Goal: Task Accomplishment & Management: Manage account settings

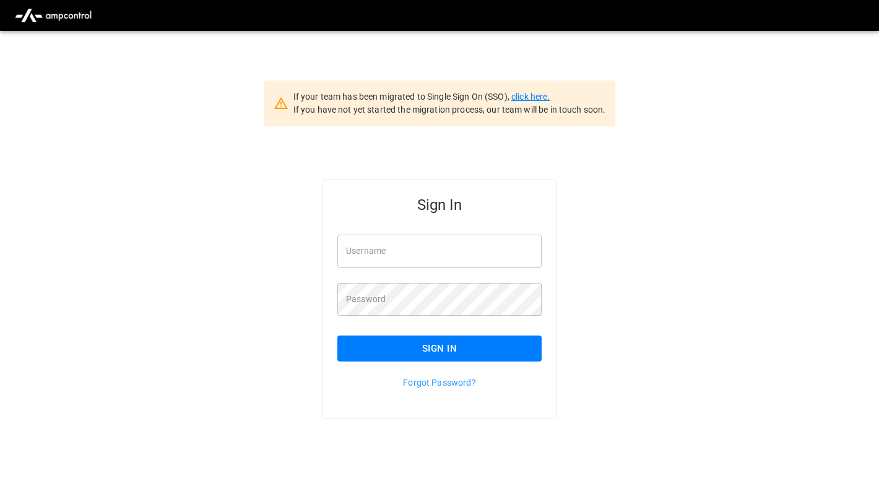
type input "**********"
click at [534, 97] on link "click here." at bounding box center [530, 97] width 38 height 10
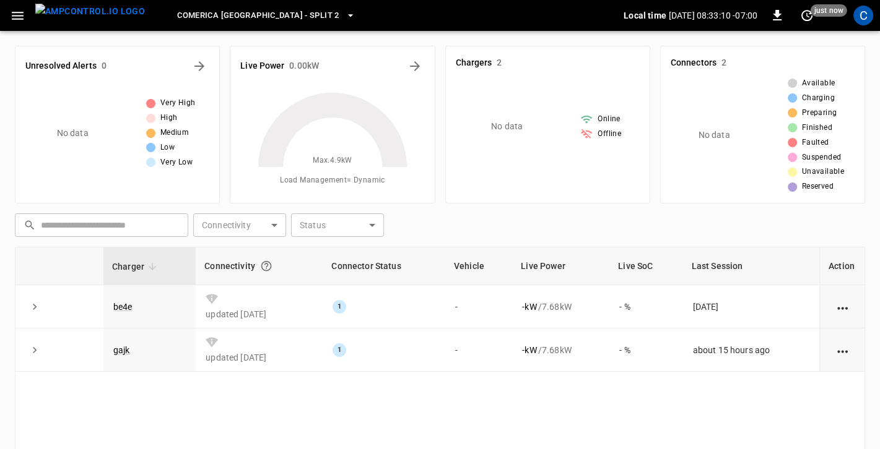
drag, startPoint x: 879, startPoint y: 446, endPoint x: 898, endPoint y: 497, distance: 54.9
click at [880, 480] on html "[GEOGRAPHIC_DATA] - [GEOGRAPHIC_DATA] 2 Local time [DATE] 08:33:10 -07:00 0 jus…" at bounding box center [440, 304] width 880 height 609
click at [20, 15] on icon "button" at bounding box center [18, 16] width 12 height 8
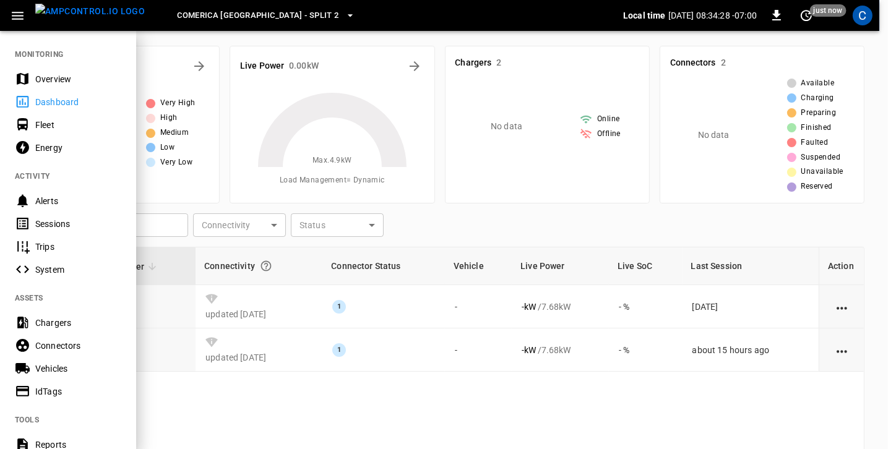
click at [65, 76] on div "Overview" at bounding box center [78, 79] width 86 height 12
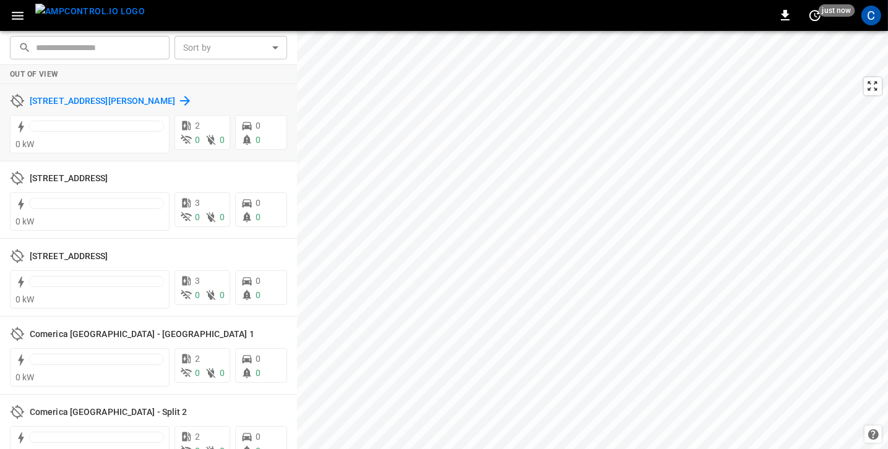
click at [180, 98] on icon at bounding box center [185, 101] width 10 height 10
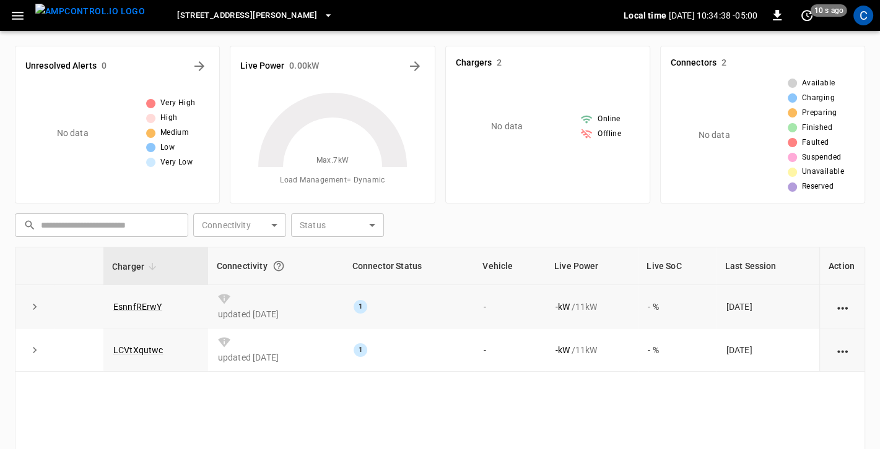
click at [40, 309] on icon "expand row" at bounding box center [34, 307] width 12 height 12
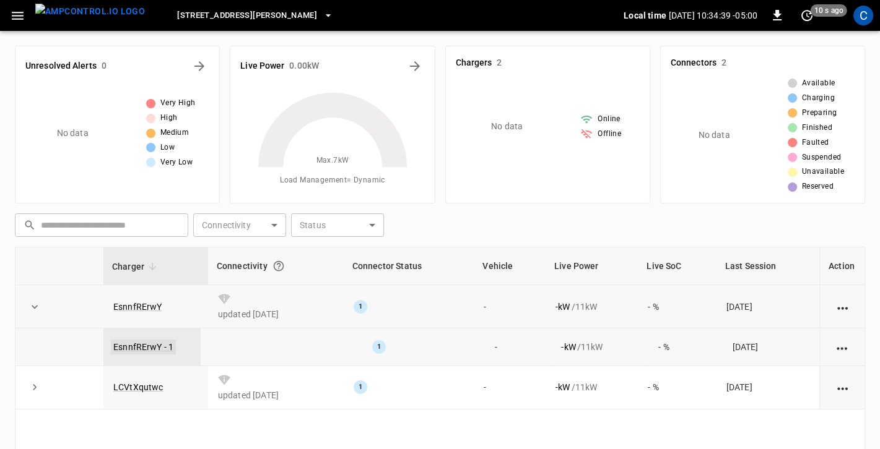
click at [139, 346] on link "EsnnfRErwY - 1" at bounding box center [143, 347] width 65 height 15
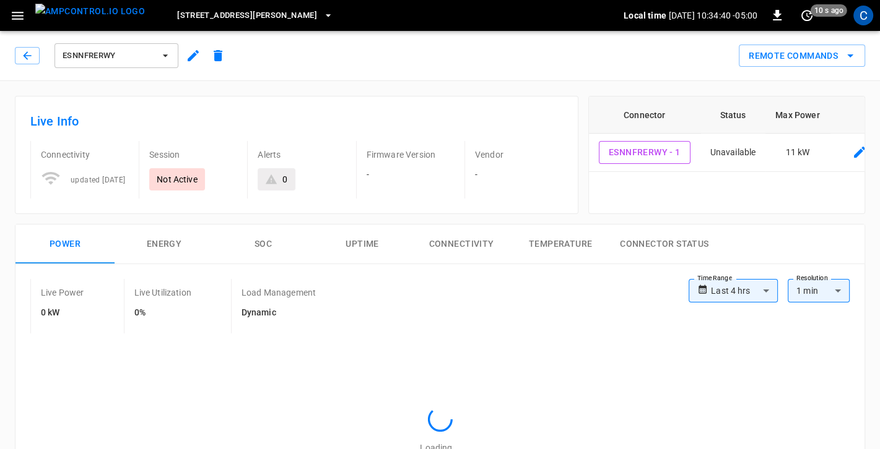
type input "**********"
click at [726, 117] on th "Status" at bounding box center [733, 115] width 66 height 37
click at [794, 116] on th "Max Power" at bounding box center [797, 115] width 64 height 37
click at [861, 153] on icon "connector table" at bounding box center [859, 152] width 15 height 15
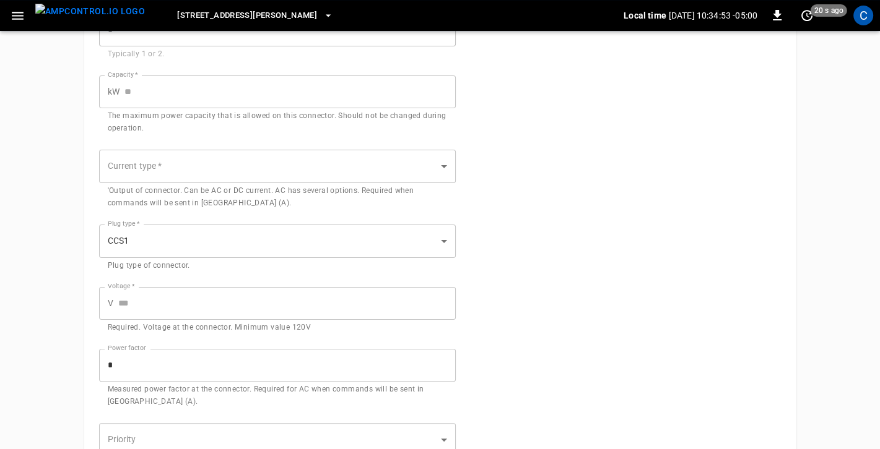
type input "**"
type input "*********"
type input "***"
type input "*"
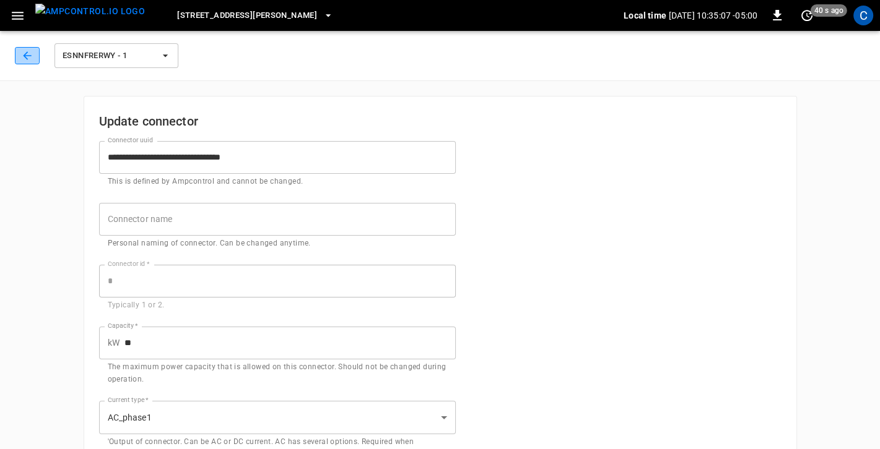
click at [25, 58] on icon "button" at bounding box center [27, 55] width 8 height 8
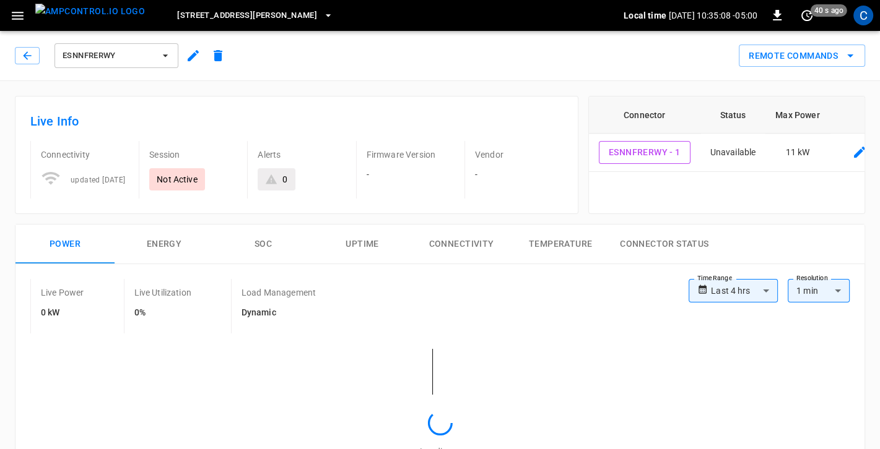
type input "**********"
click at [666, 116] on th "Connector" at bounding box center [644, 115] width 111 height 37
click at [737, 111] on th "Status" at bounding box center [733, 115] width 66 height 37
click at [794, 58] on button "Remote Commands" at bounding box center [802, 56] width 126 height 23
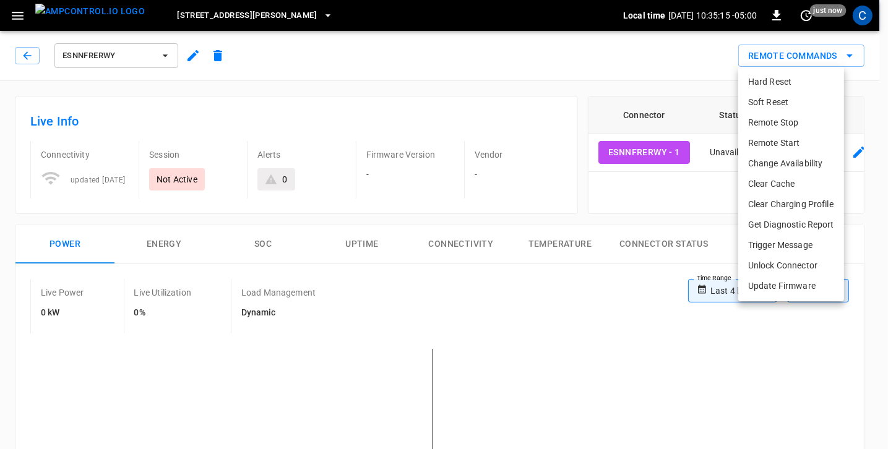
click at [525, 89] on div at bounding box center [444, 224] width 888 height 449
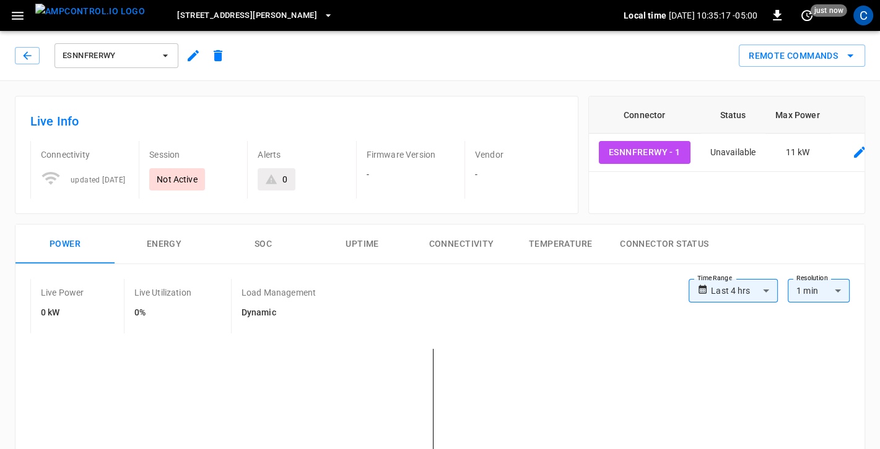
click at [190, 54] on icon "button" at bounding box center [193, 55] width 15 height 15
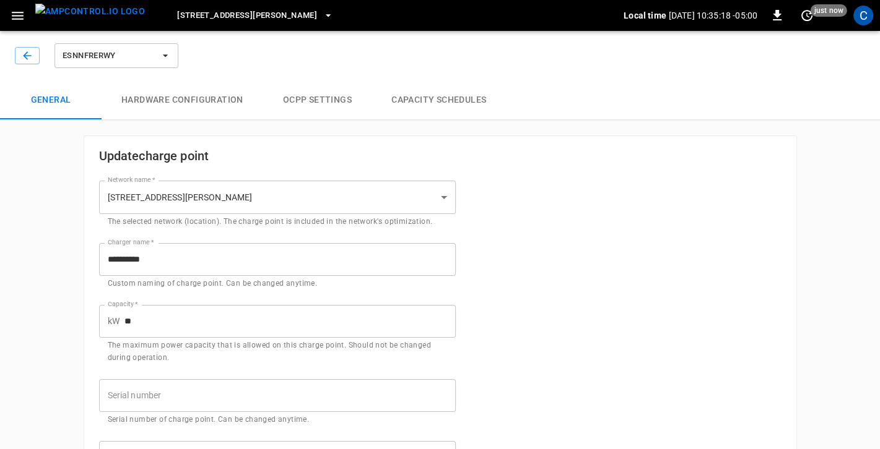
click at [182, 103] on button "Hardware configuration" at bounding box center [183, 100] width 162 height 40
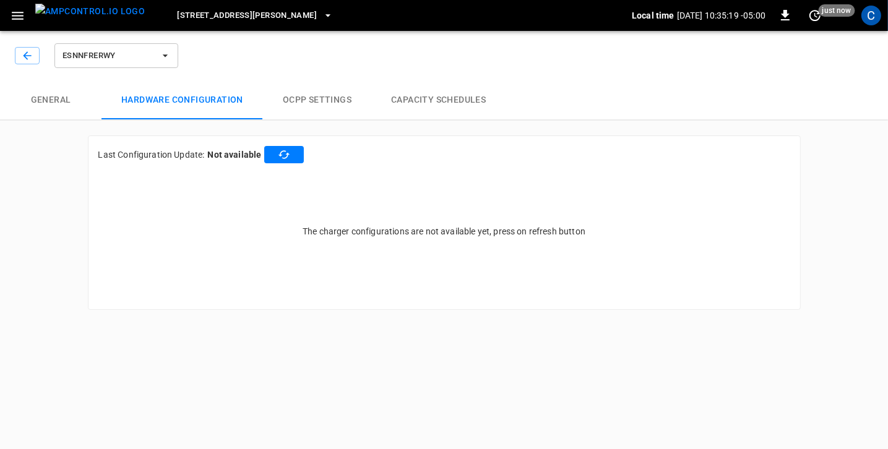
click at [286, 99] on button "OCPP settings" at bounding box center [317, 100] width 108 height 40
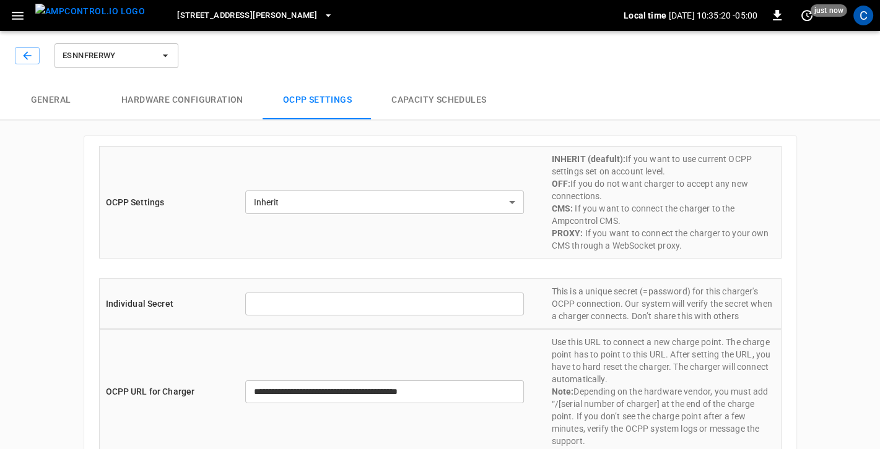
click at [410, 100] on button "Capacity Schedules" at bounding box center [438, 100] width 134 height 40
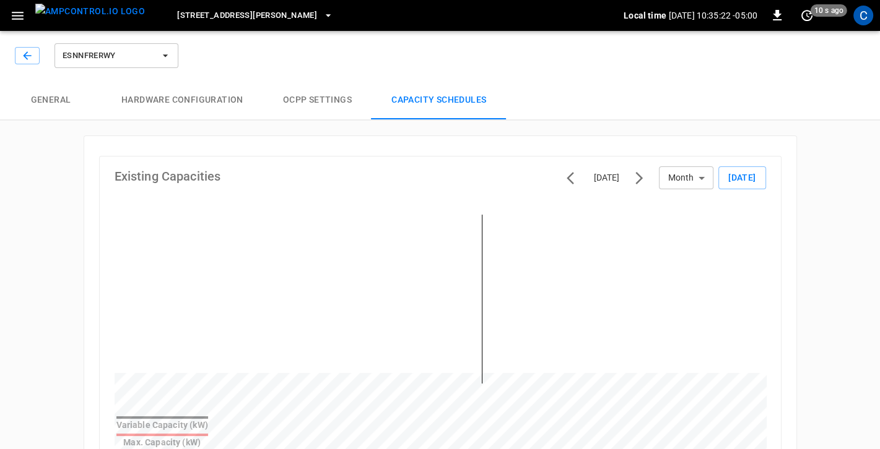
click at [192, 103] on button "Hardware configuration" at bounding box center [183, 100] width 162 height 40
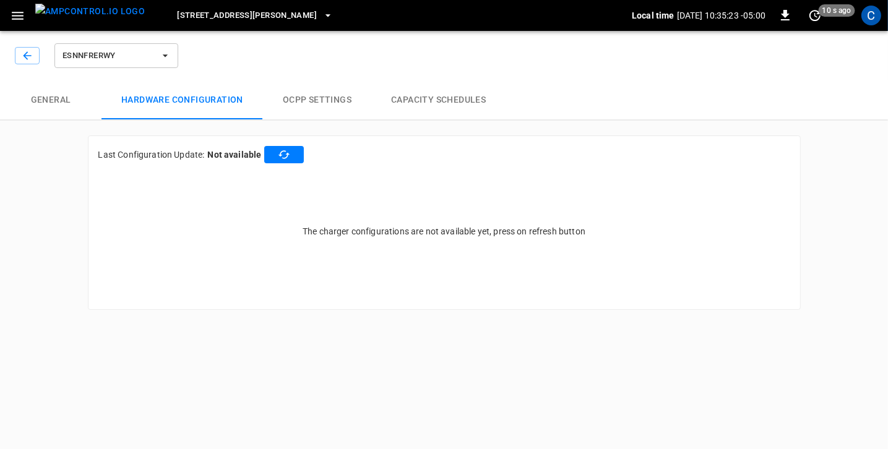
click at [278, 160] on icon "button" at bounding box center [284, 155] width 12 height 12
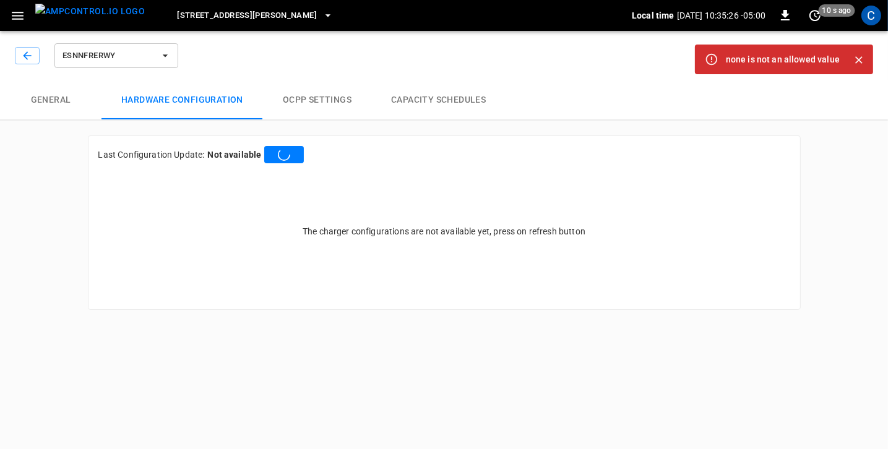
click at [54, 97] on button "General" at bounding box center [51, 100] width 102 height 40
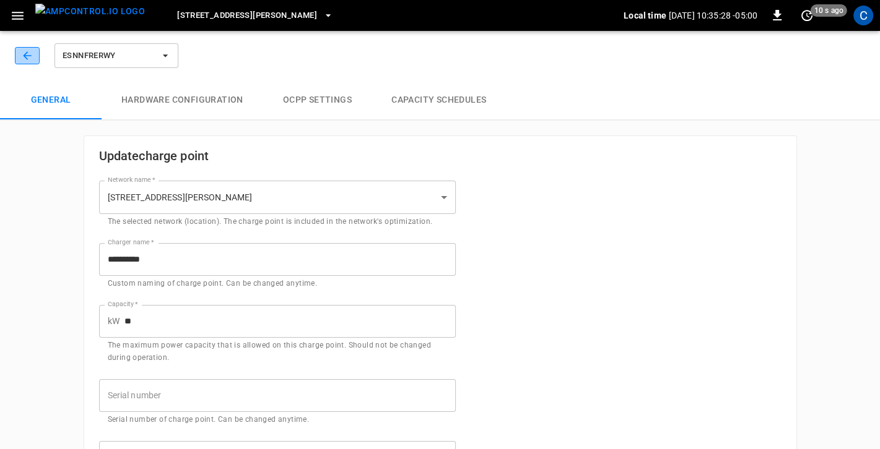
click at [25, 53] on icon "button" at bounding box center [27, 56] width 12 height 12
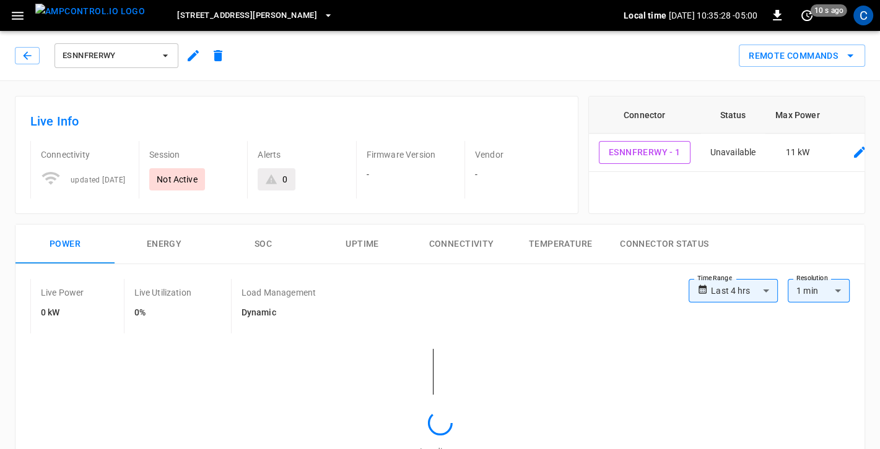
type input "**********"
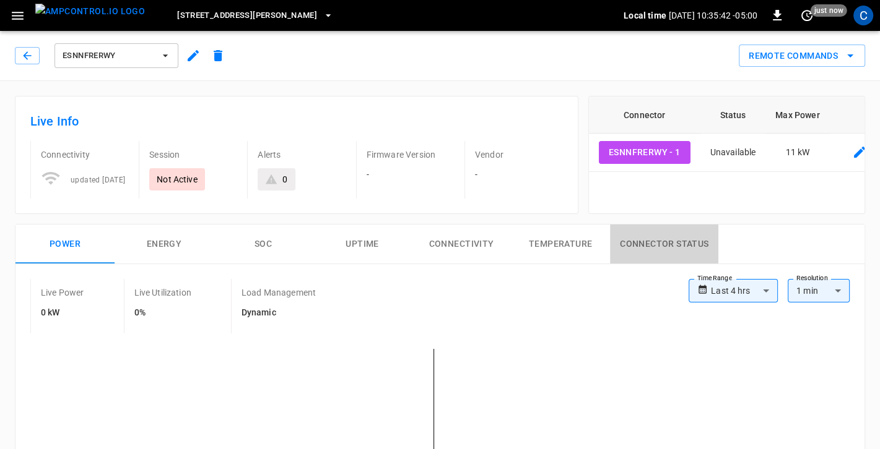
click at [621, 251] on button "Connector Status" at bounding box center [664, 245] width 108 height 40
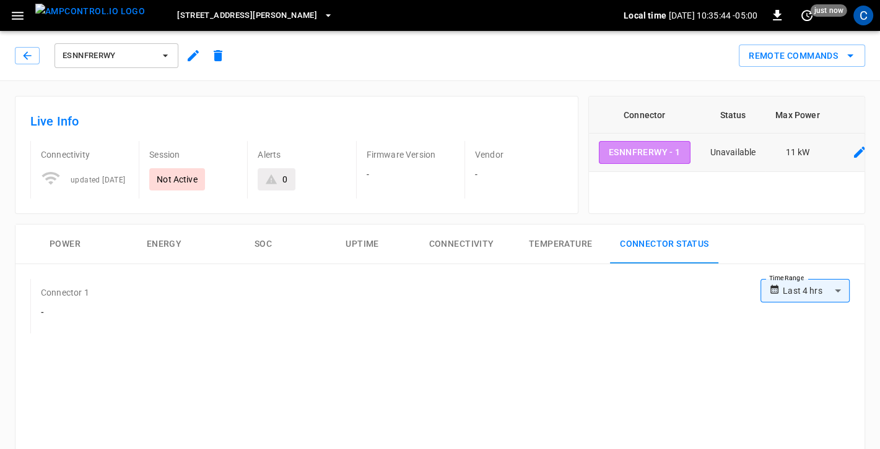
click at [630, 149] on button "EsnnfRErwY - 1" at bounding box center [645, 152] width 92 height 23
click at [32, 59] on icon "button" at bounding box center [27, 56] width 12 height 12
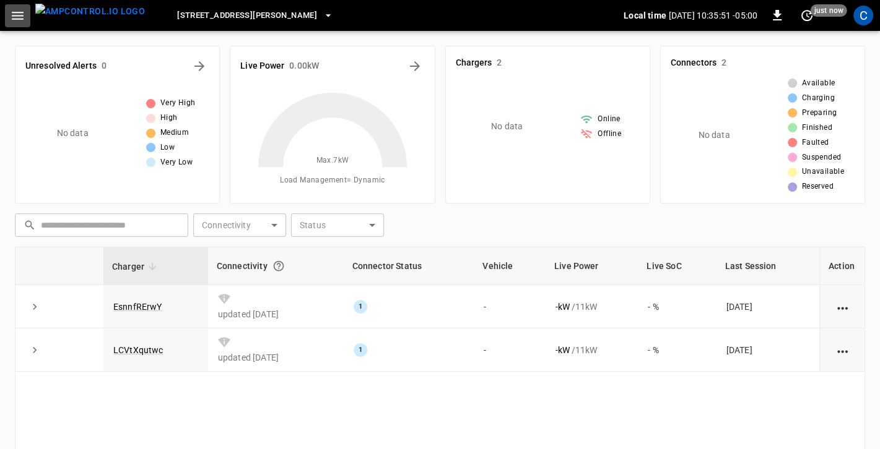
click at [25, 12] on button "button" at bounding box center [17, 15] width 25 height 23
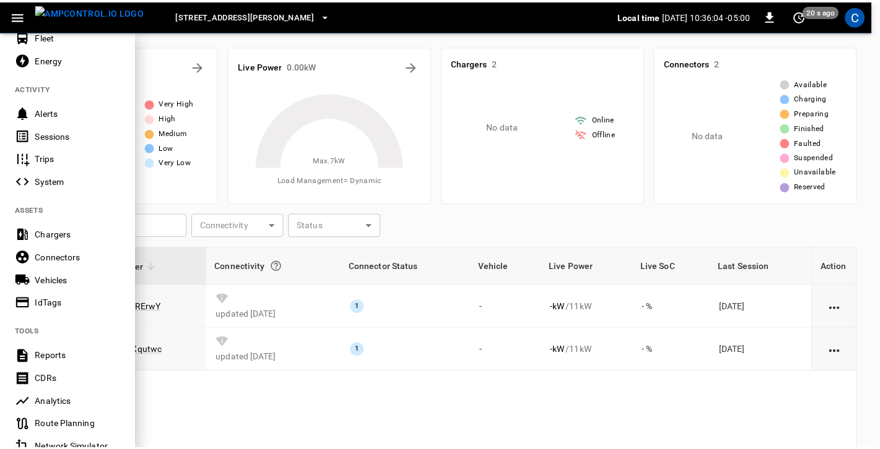
scroll to position [72, 0]
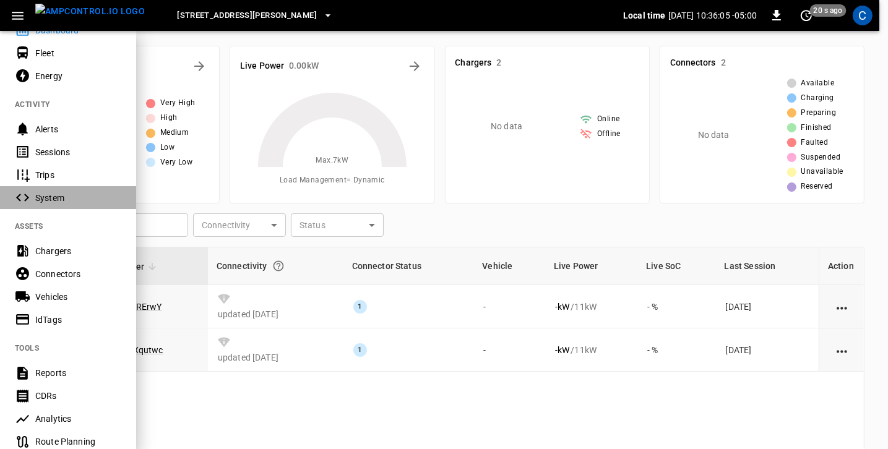
click at [66, 194] on div "System" at bounding box center [78, 198] width 86 height 12
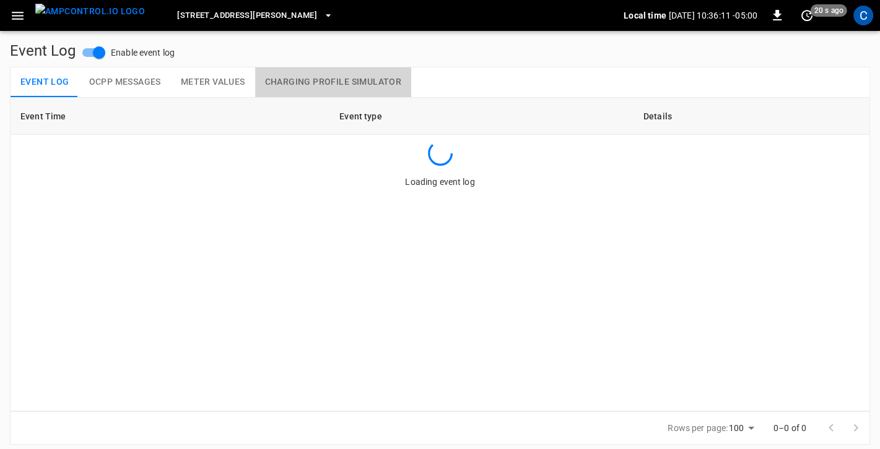
click at [308, 77] on button "Charging Profile Simulator" at bounding box center [333, 82] width 156 height 30
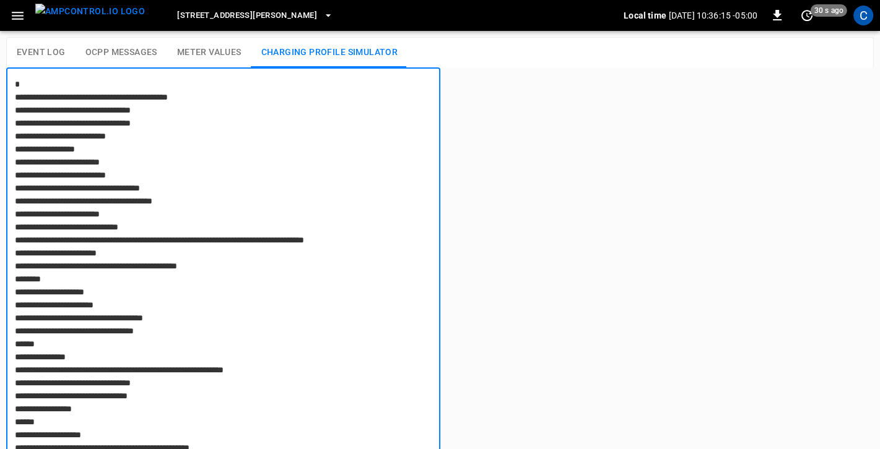
drag, startPoint x: 32, startPoint y: 113, endPoint x: 77, endPoint y: 165, distance: 68.9
click at [77, 167] on textarea at bounding box center [222, 291] width 433 height 449
click at [90, 199] on textarea at bounding box center [222, 291] width 433 height 449
click at [44, 52] on button "Event Log" at bounding box center [41, 53] width 69 height 30
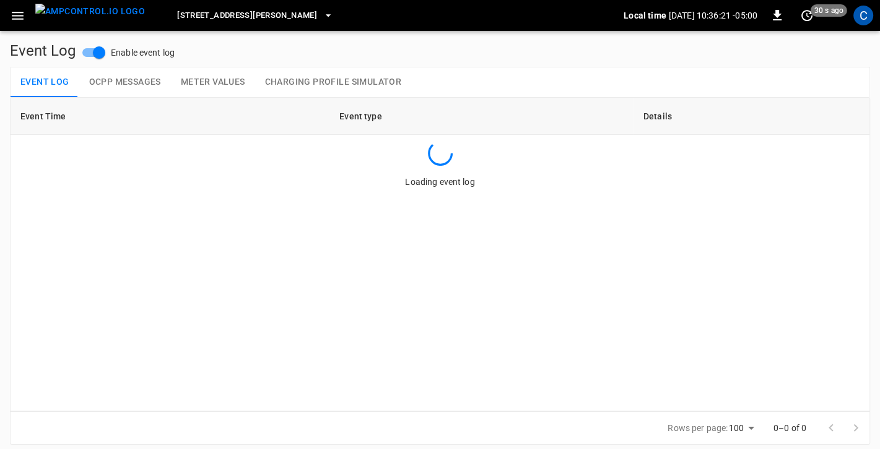
click at [133, 81] on button "OCPP Messages" at bounding box center [125, 82] width 92 height 30
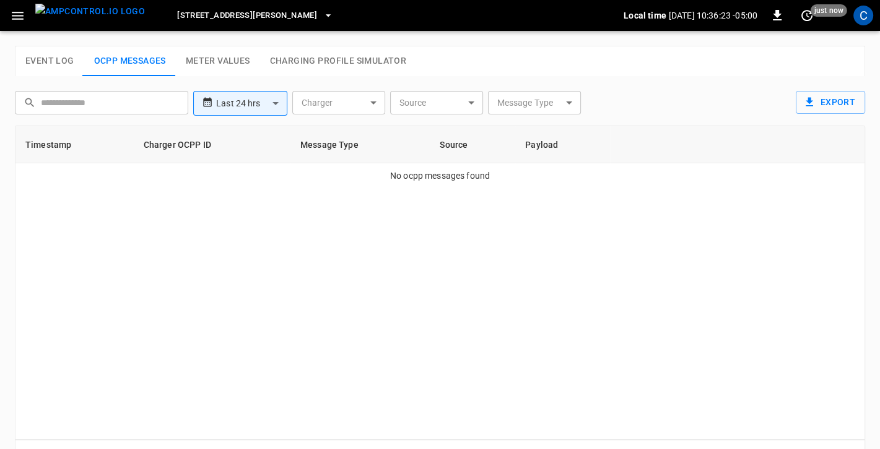
click at [211, 65] on button "Meter Values" at bounding box center [218, 61] width 84 height 30
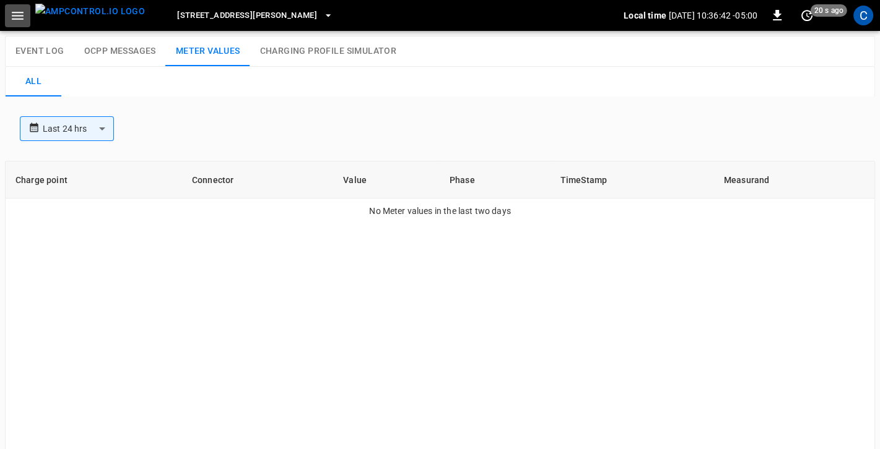
click at [15, 9] on icon "button" at bounding box center [17, 15] width 15 height 15
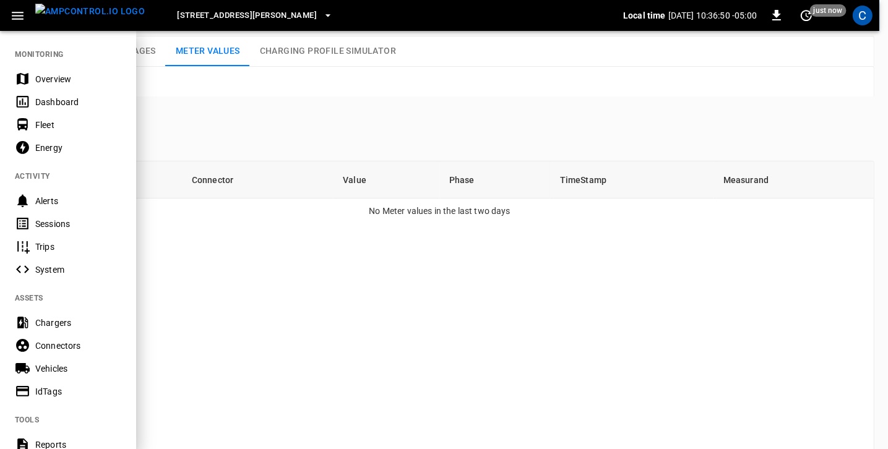
click at [58, 318] on div "Chargers" at bounding box center [78, 323] width 86 height 12
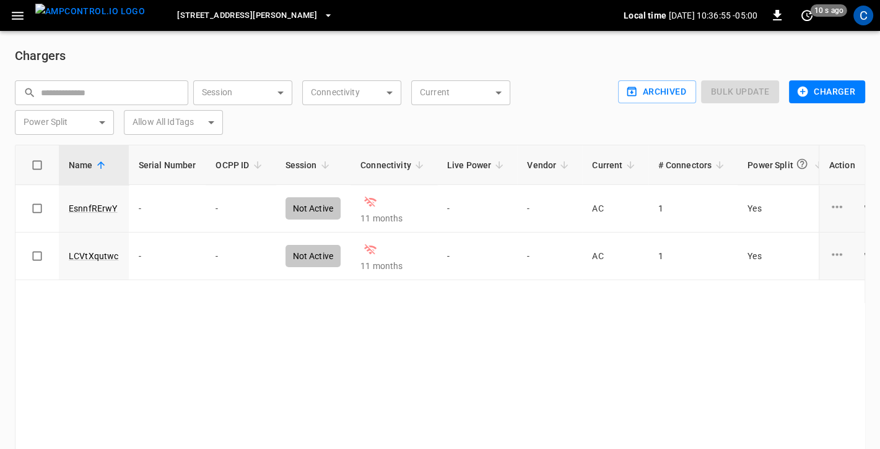
click at [837, 101] on button "Charger" at bounding box center [827, 91] width 76 height 23
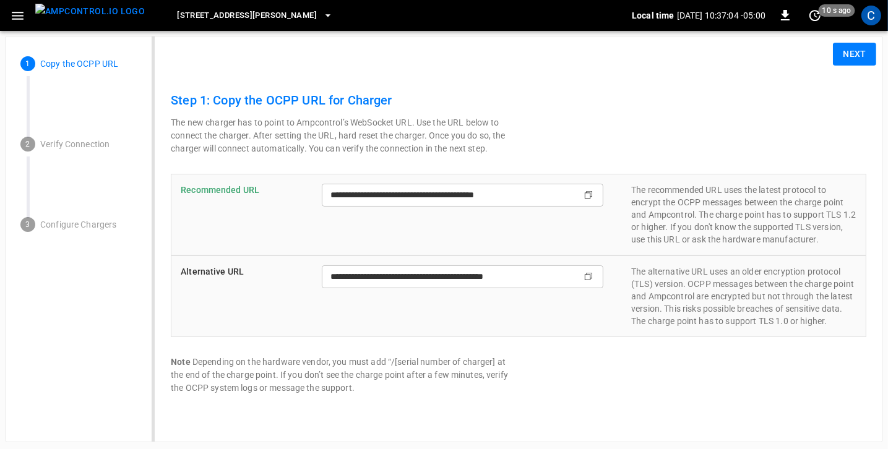
click at [93, 217] on span "3 Configure Chargers" at bounding box center [78, 224] width 116 height 25
click at [851, 60] on button "Next" at bounding box center [854, 54] width 43 height 23
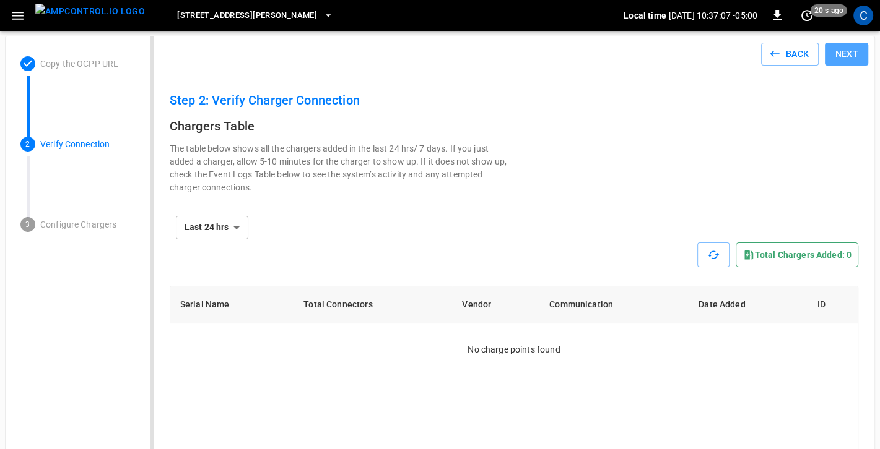
click at [852, 58] on button "Next" at bounding box center [846, 54] width 43 height 23
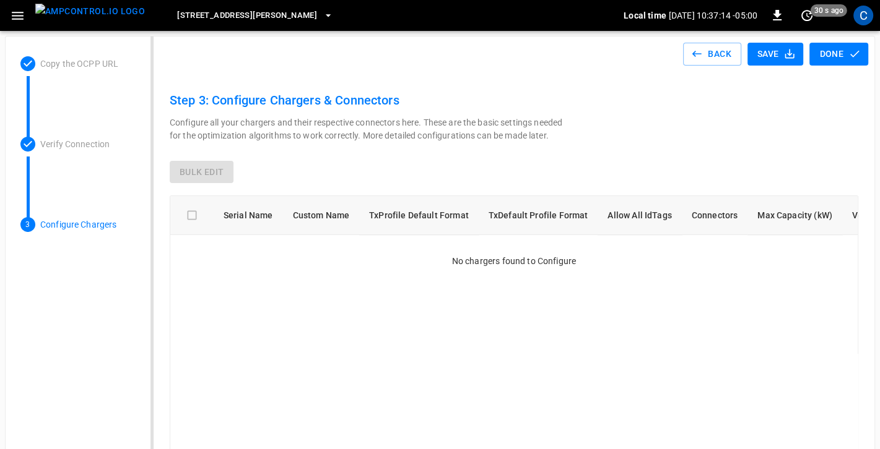
drag, startPoint x: 715, startPoint y: 56, endPoint x: 645, endPoint y: 108, distance: 87.2
click at [647, 107] on div "Back Save Done Step 3: Configure Chargers & Connectors Configure all your charg…" at bounding box center [512, 313] width 724 height 552
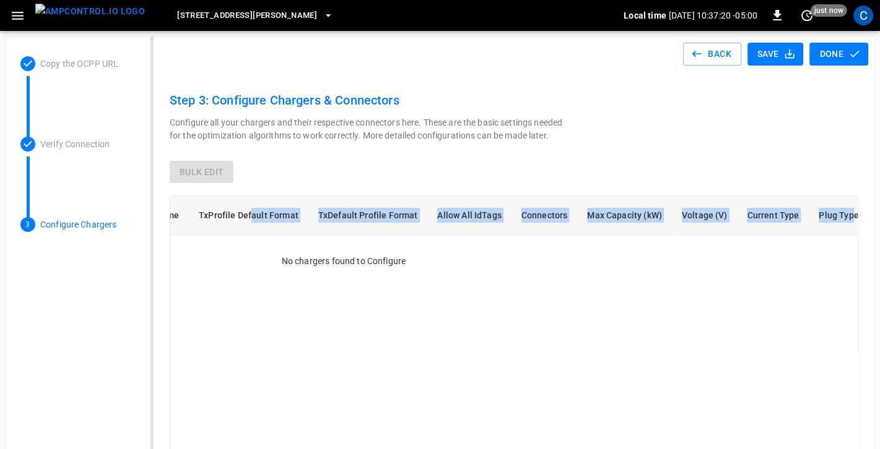
drag, startPoint x: 841, startPoint y: 211, endPoint x: 247, endPoint y: 217, distance: 594.4
click at [247, 217] on tr "Serial Name Custom Name TxProfile Default Format TxDefault Profile Format Allow…" at bounding box center [434, 215] width 869 height 39
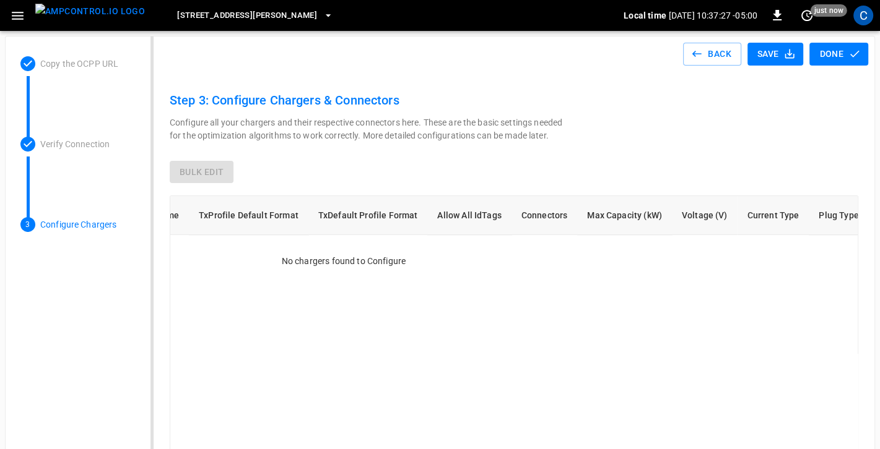
drag, startPoint x: 222, startPoint y: 211, endPoint x: 892, endPoint y: 225, distance: 670.0
click at [880, 225] on html "[STREET_ADDRESS][PERSON_NAME] Local time [DATE] 10:37:27 -05:00 0 just now C Co…" at bounding box center [440, 297] width 880 height 594
copy thead
click at [19, 19] on icon "button" at bounding box center [17, 15] width 15 height 15
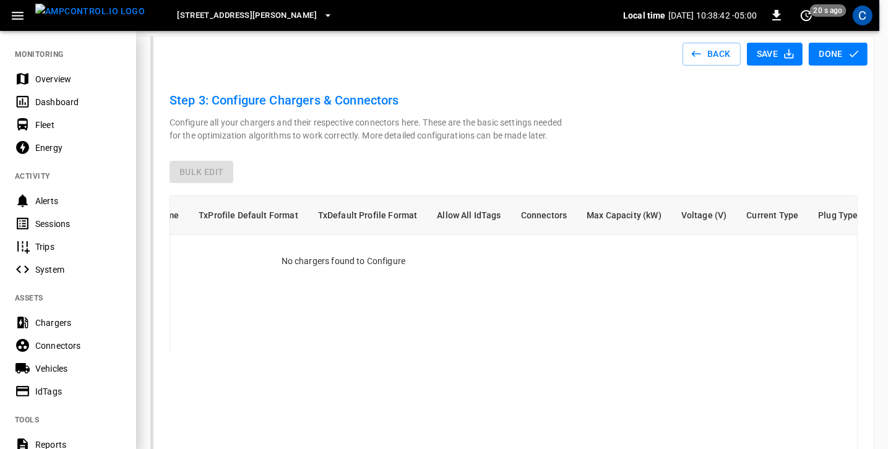
click at [74, 8] on img "menu" at bounding box center [90, 11] width 110 height 15
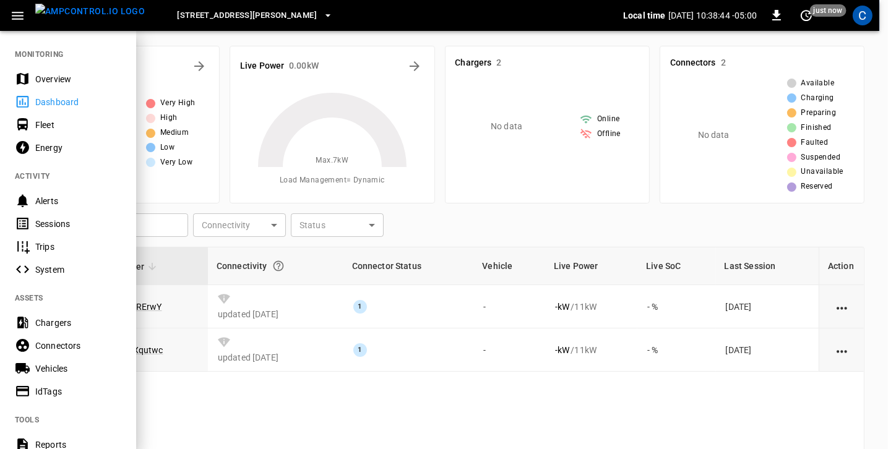
click at [56, 152] on div "Energy" at bounding box center [78, 148] width 86 height 12
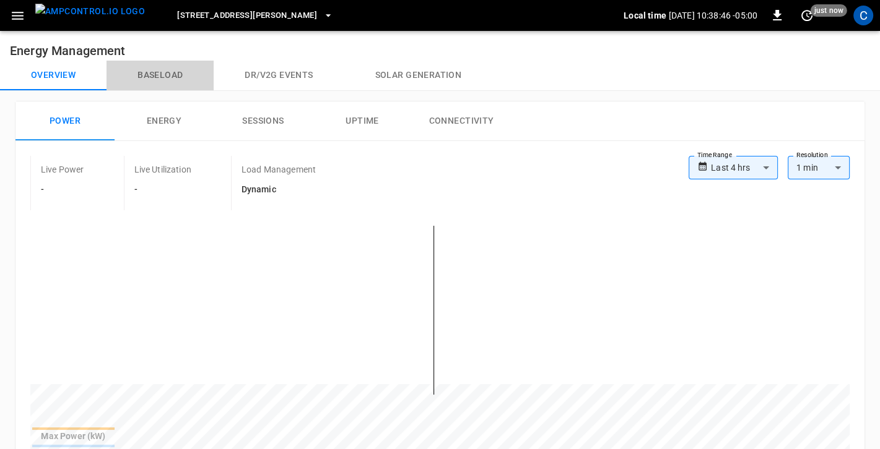
click at [159, 76] on button "Baseload" at bounding box center [159, 76] width 107 height 30
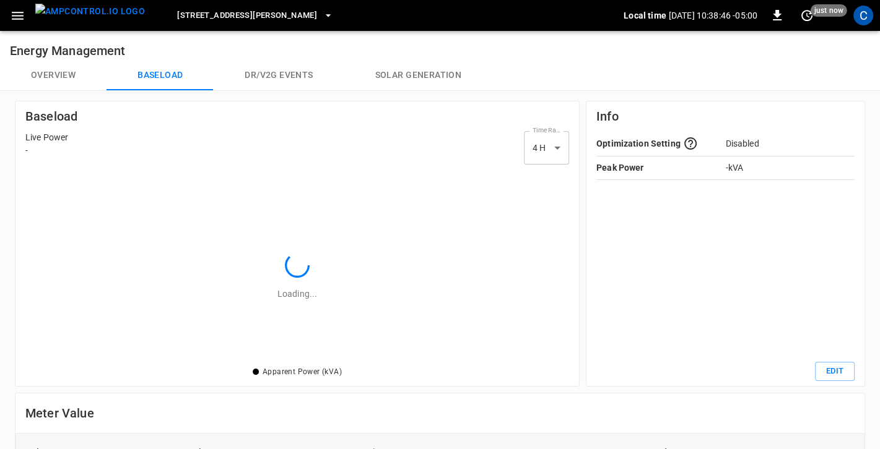
scroll to position [186, 535]
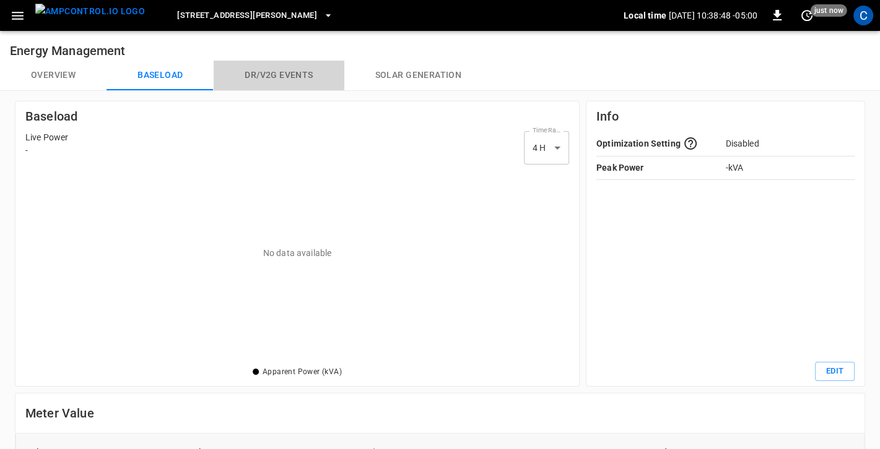
click at [293, 76] on button "Dr/V2G events" at bounding box center [279, 76] width 130 height 30
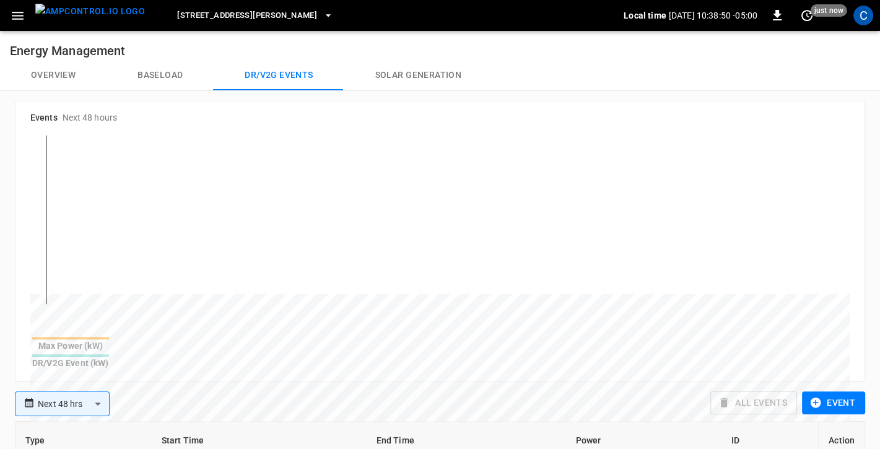
click at [51, 73] on button "Overview" at bounding box center [53, 76] width 106 height 30
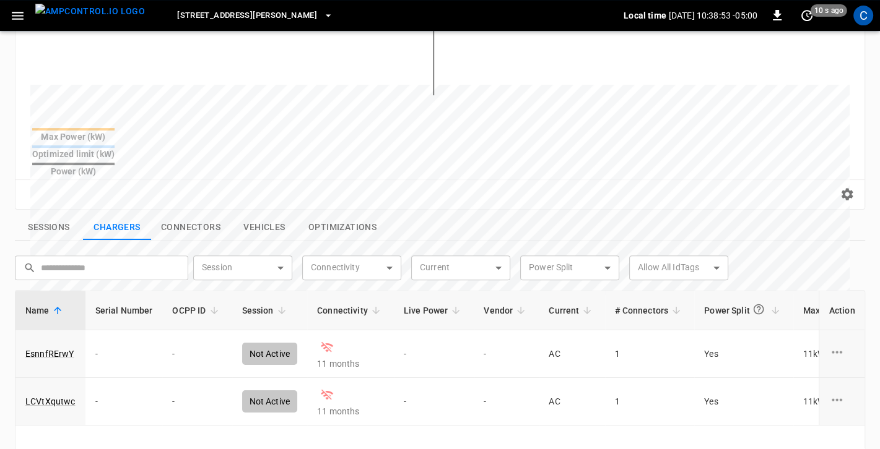
scroll to position [329, 0]
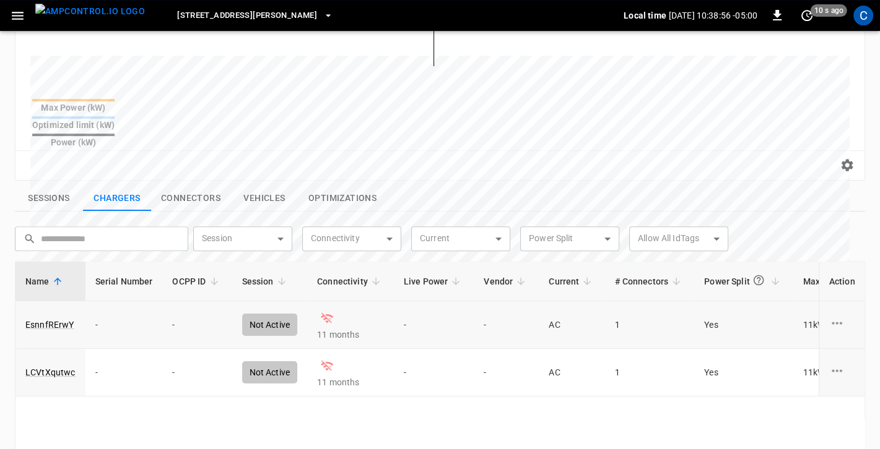
click at [837, 316] on icon "charge point options" at bounding box center [835, 323] width 15 height 15
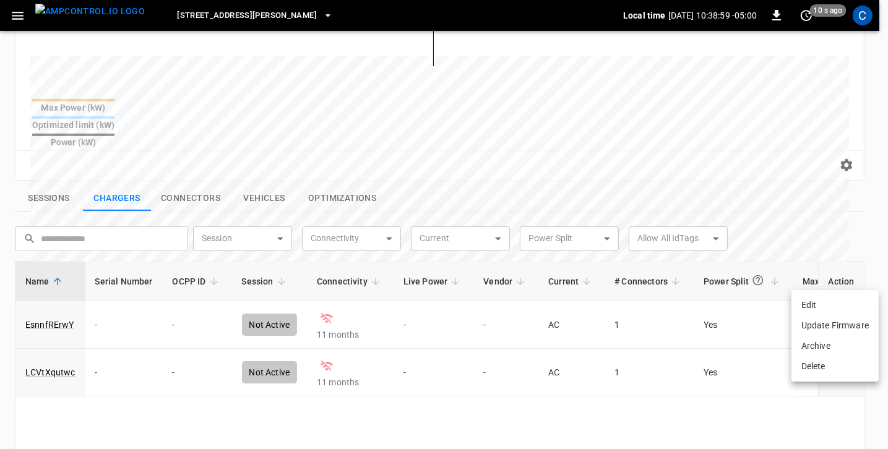
click at [58, 302] on div at bounding box center [444, 224] width 888 height 449
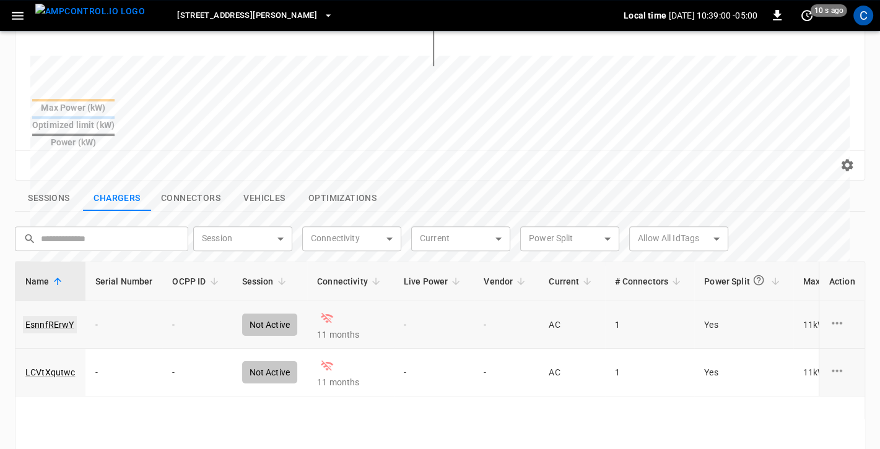
click at [57, 316] on link "EsnnfRErwY" at bounding box center [50, 324] width 54 height 17
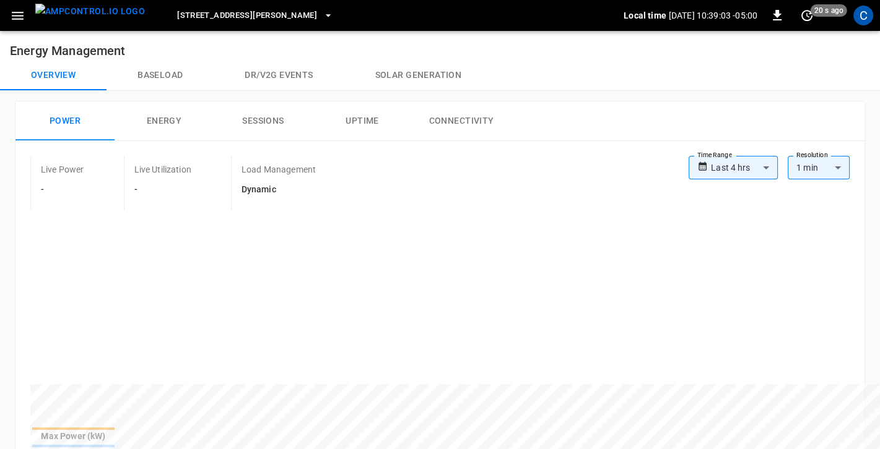
scroll to position [329, 0]
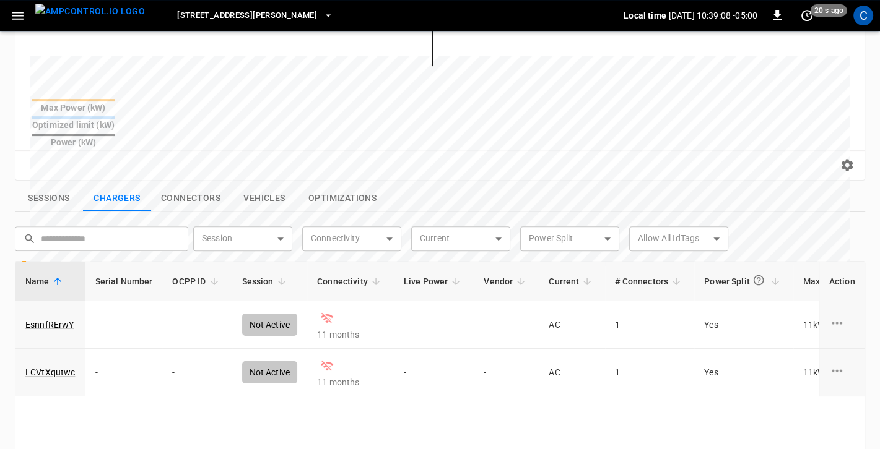
click at [363, 186] on button "Optimizations" at bounding box center [342, 199] width 88 height 26
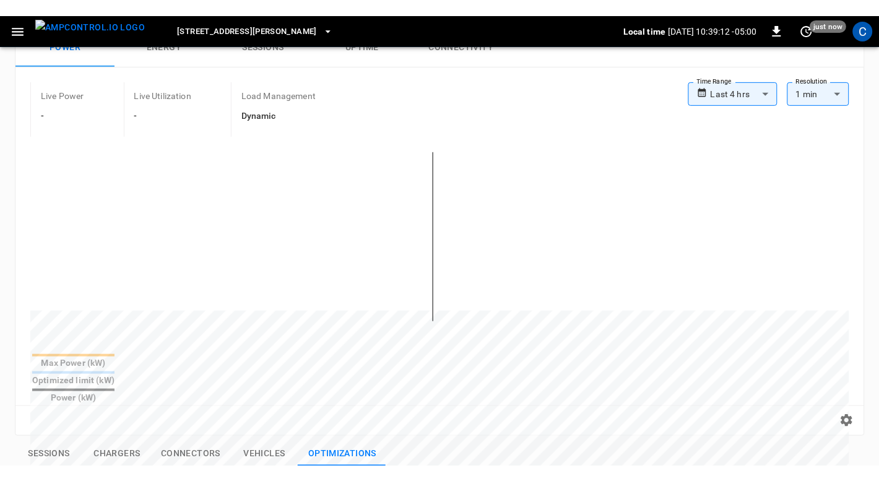
scroll to position [0, 0]
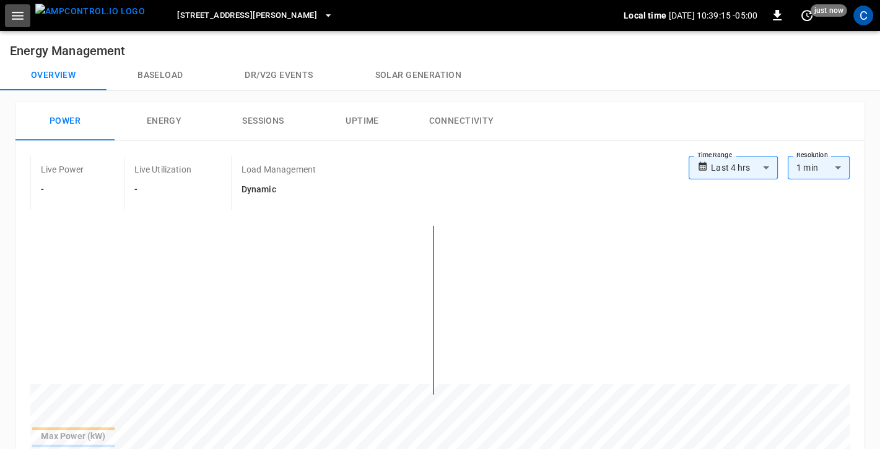
click at [6, 15] on button "button" at bounding box center [17, 15] width 25 height 23
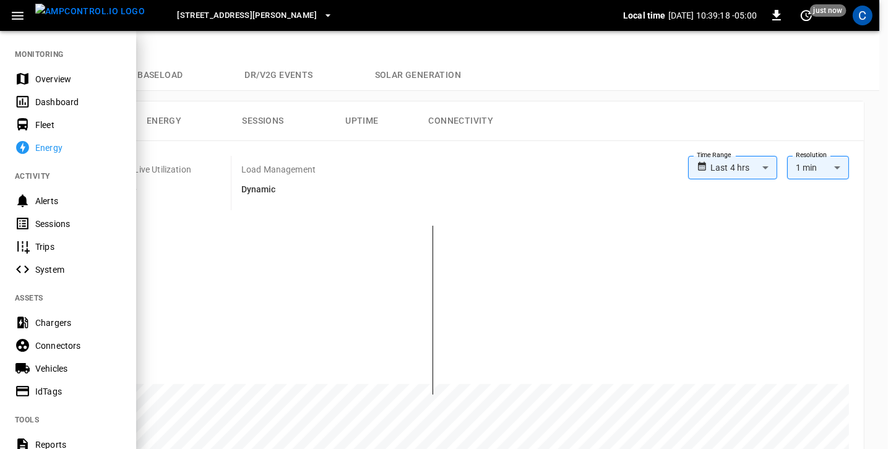
click at [276, 217] on div at bounding box center [444, 224] width 888 height 449
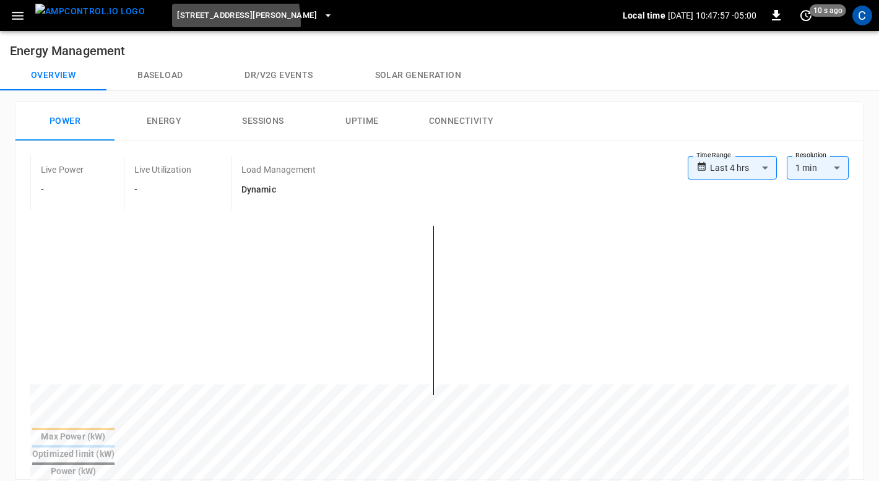
click at [187, 22] on span "[STREET_ADDRESS][PERSON_NAME]" at bounding box center [247, 16] width 140 height 14
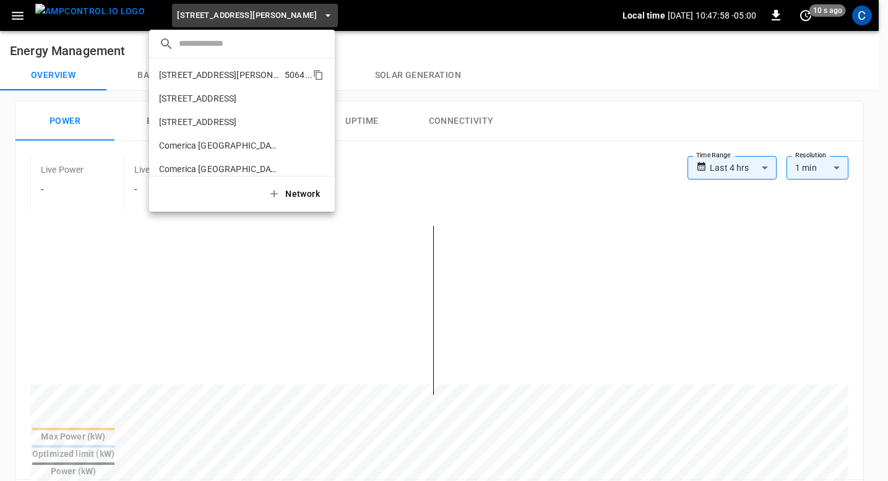
click at [189, 70] on p "[STREET_ADDRESS][PERSON_NAME]" at bounding box center [219, 75] width 121 height 12
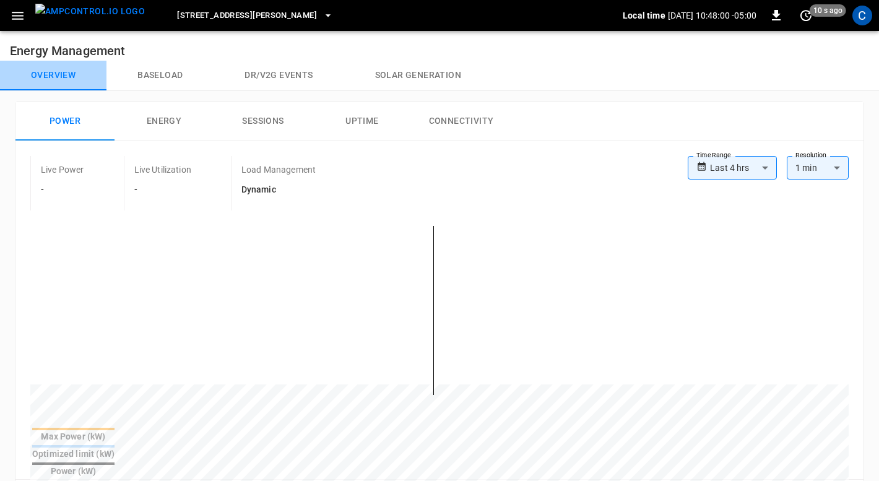
click at [54, 79] on button "Overview" at bounding box center [53, 76] width 106 height 30
click at [23, 17] on icon "button" at bounding box center [17, 15] width 15 height 15
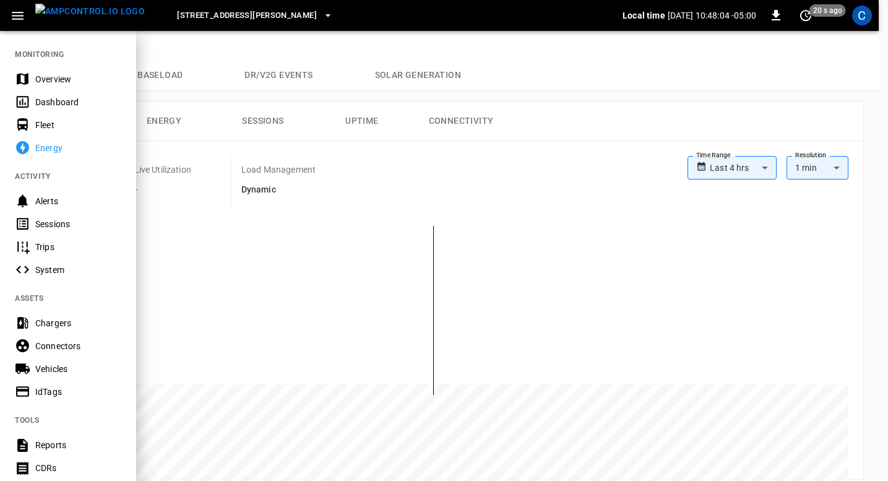
click at [52, 77] on div "Overview" at bounding box center [78, 79] width 86 height 12
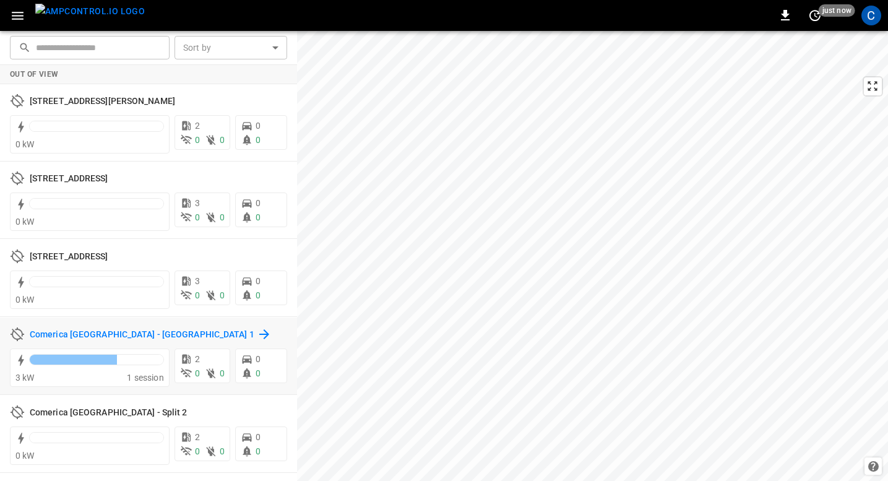
click at [259, 334] on icon at bounding box center [264, 334] width 10 height 10
